Goal: Task Accomplishment & Management: Complete application form

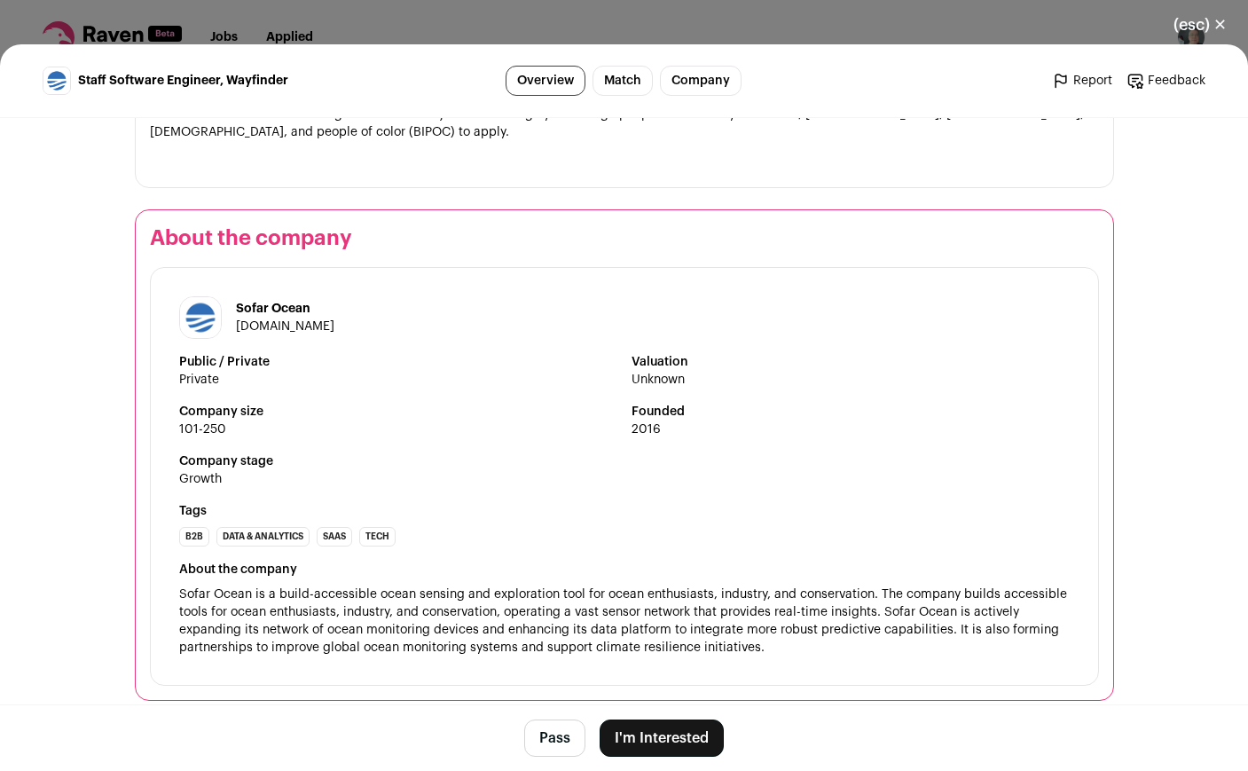
scroll to position [1697, 0]
click at [666, 736] on button "I'm Interested" at bounding box center [661, 737] width 124 height 37
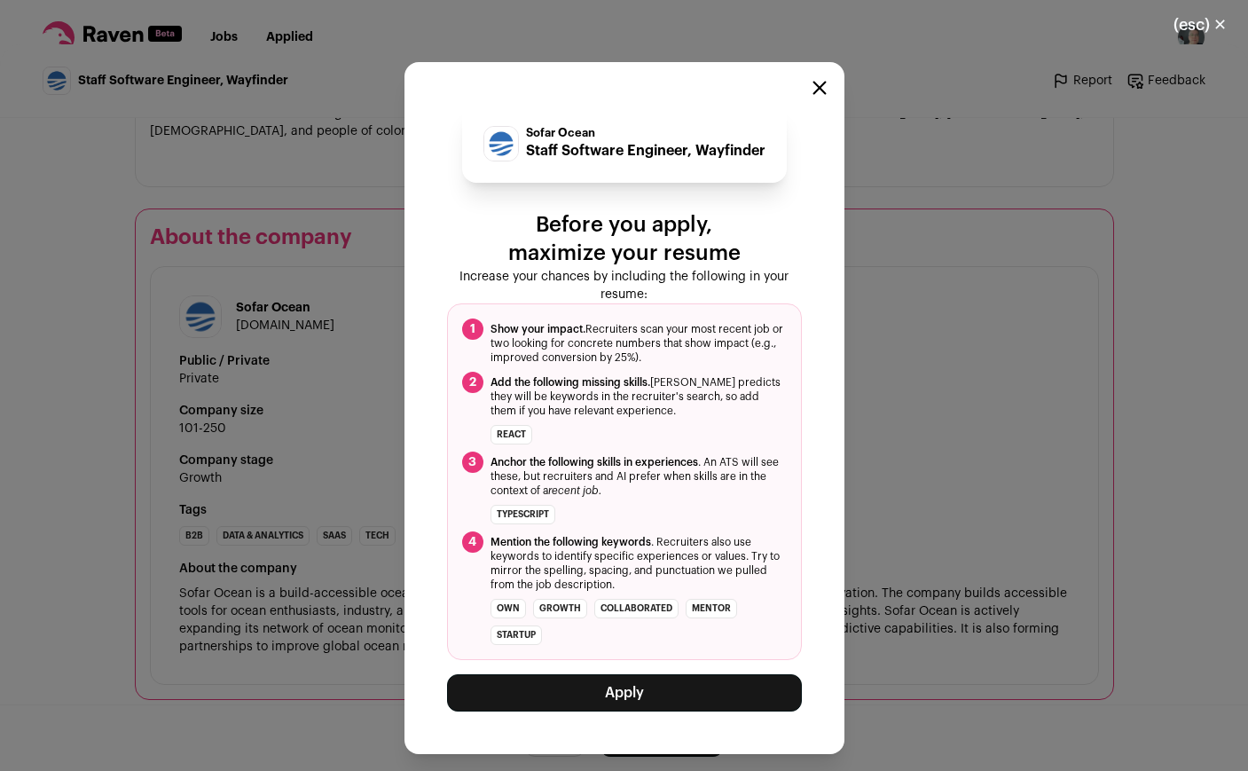
click at [641, 689] on button "Apply" at bounding box center [624, 692] width 355 height 37
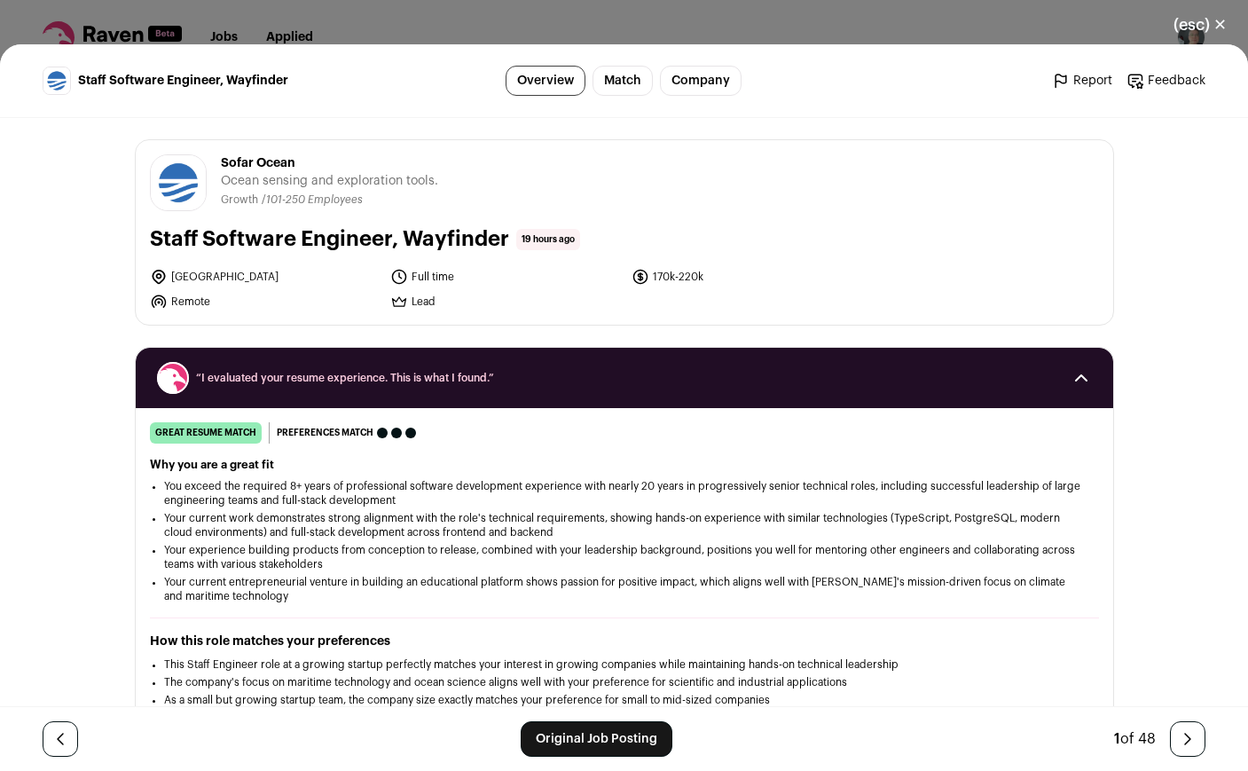
click at [152, 302] on icon "Close modal via background" at bounding box center [158, 301] width 13 height 12
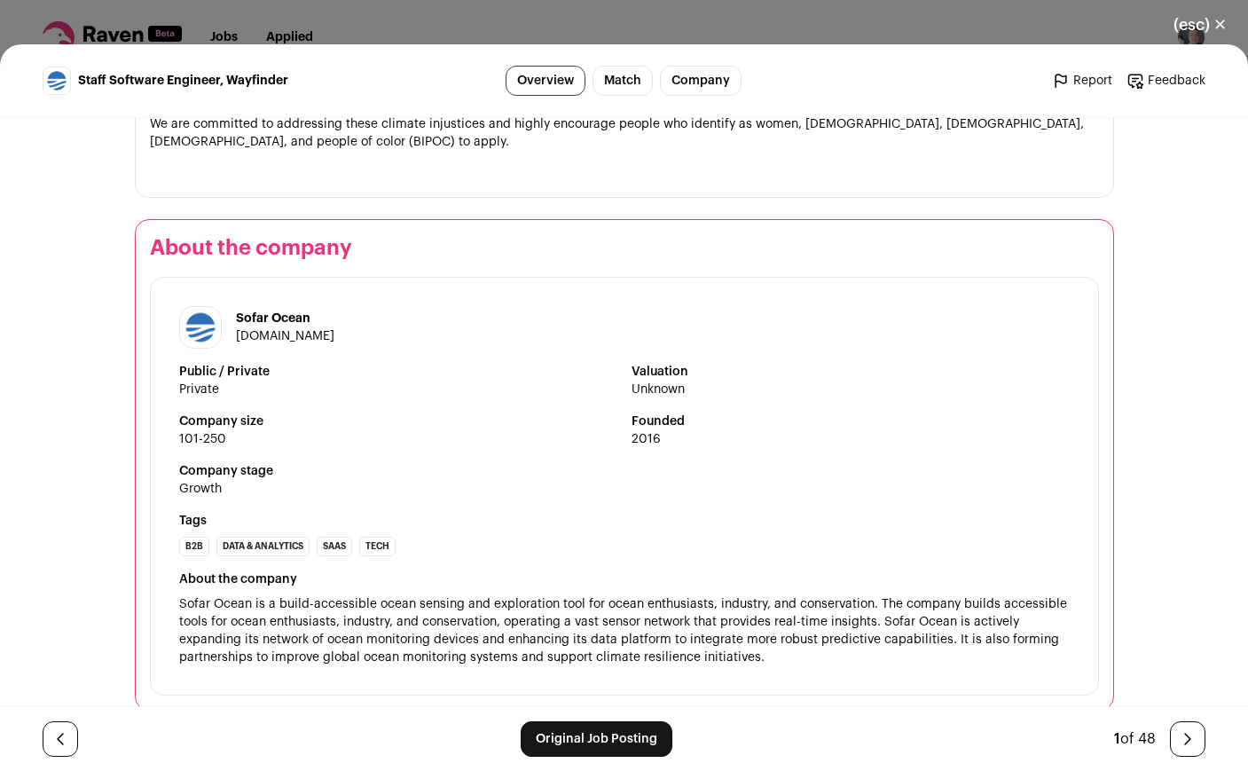
scroll to position [1695, 0]
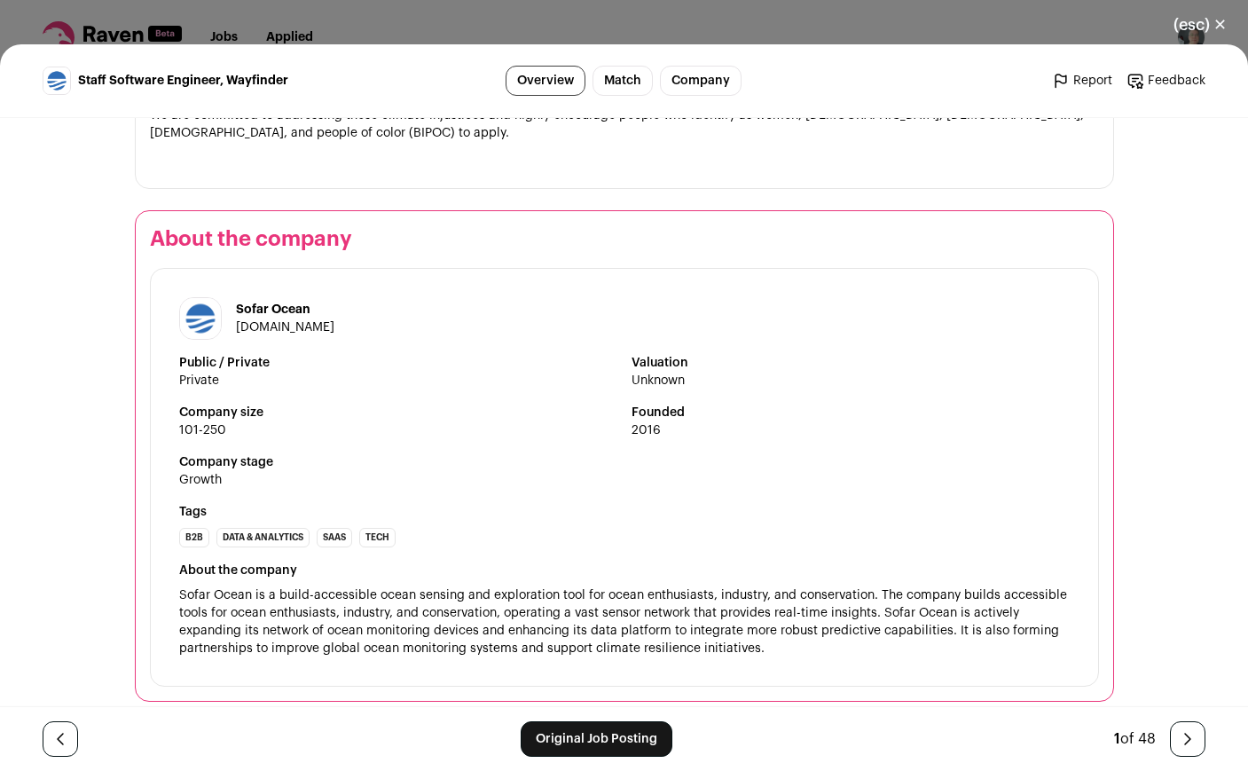
click at [617, 78] on link "Match" at bounding box center [622, 81] width 60 height 30
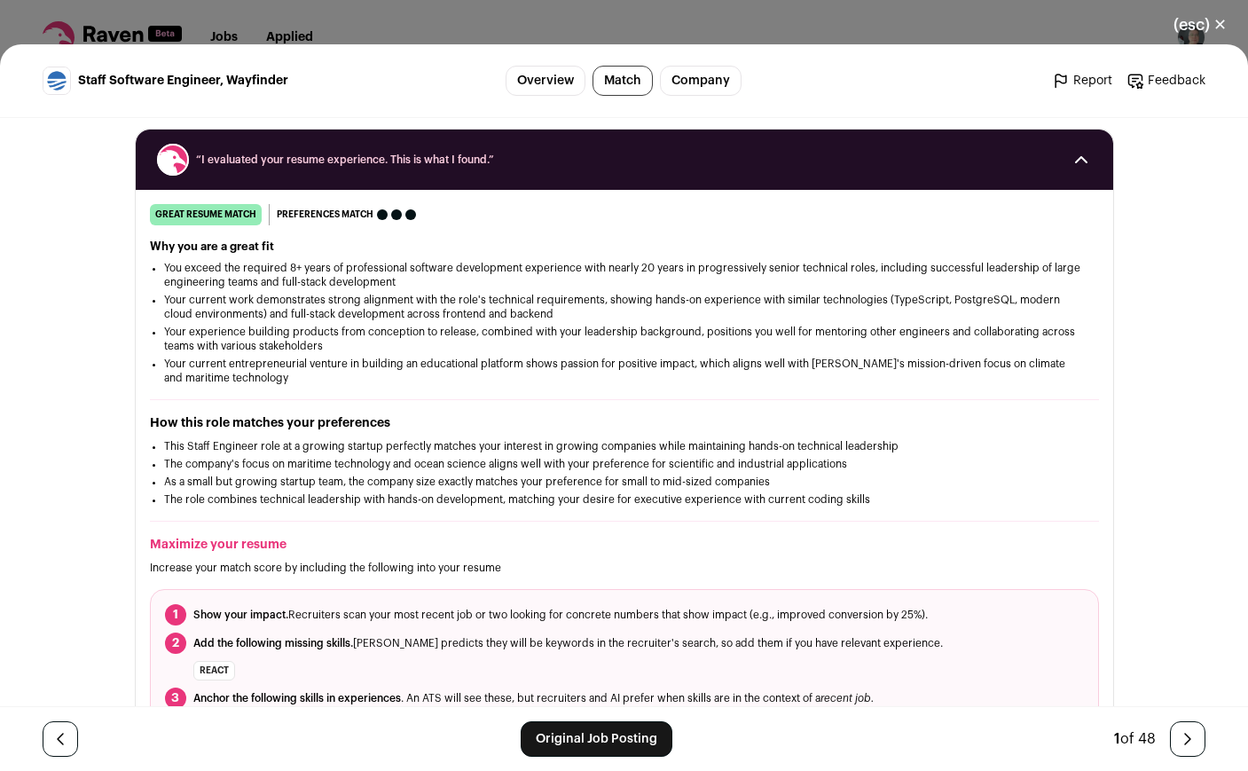
click at [706, 84] on link "Company" at bounding box center [701, 81] width 82 height 30
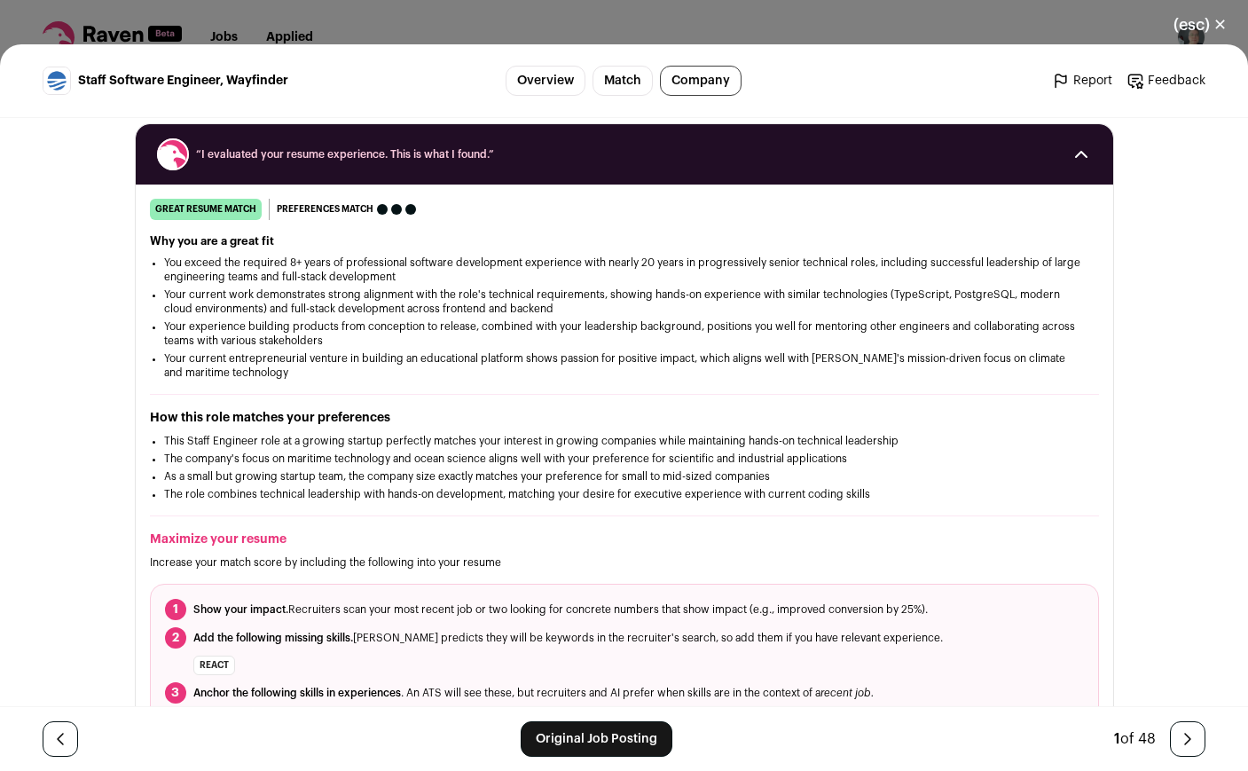
scroll to position [203, 0]
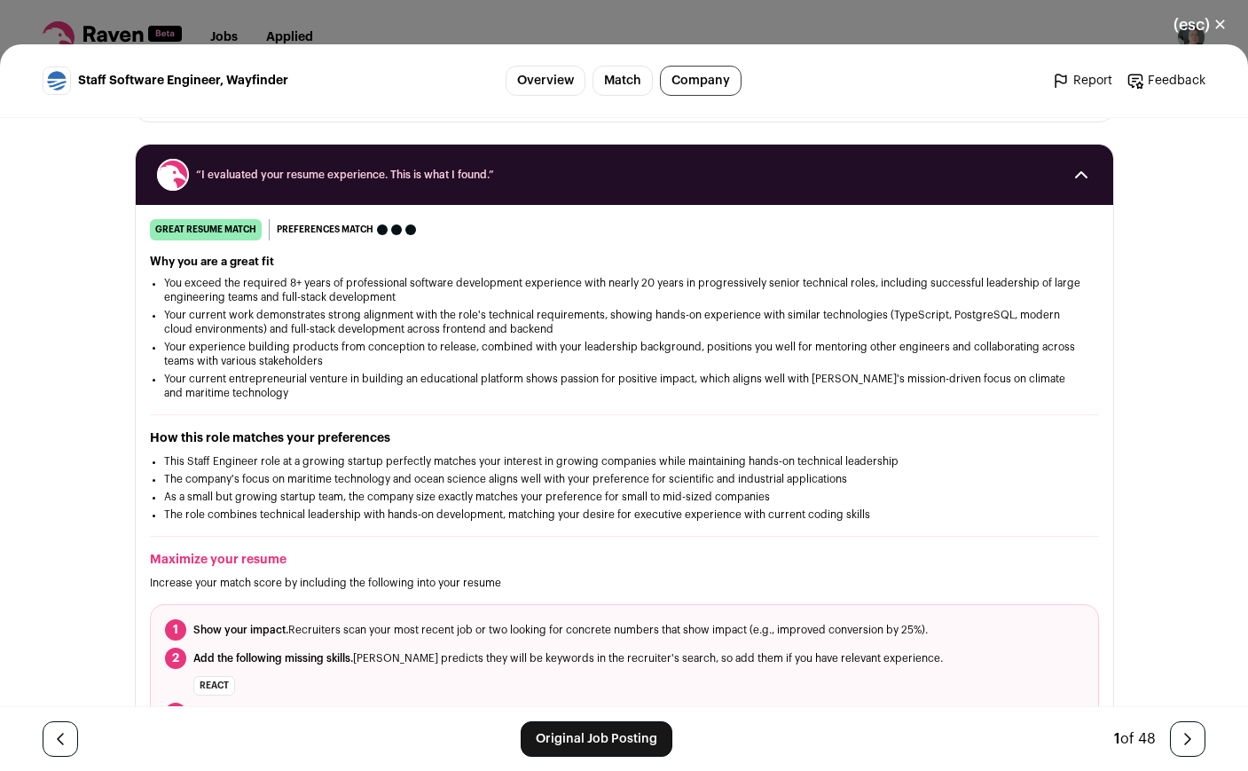
click at [595, 739] on link "Original Job Posting" at bounding box center [597, 738] width 152 height 35
